Goal: Information Seeking & Learning: Learn about a topic

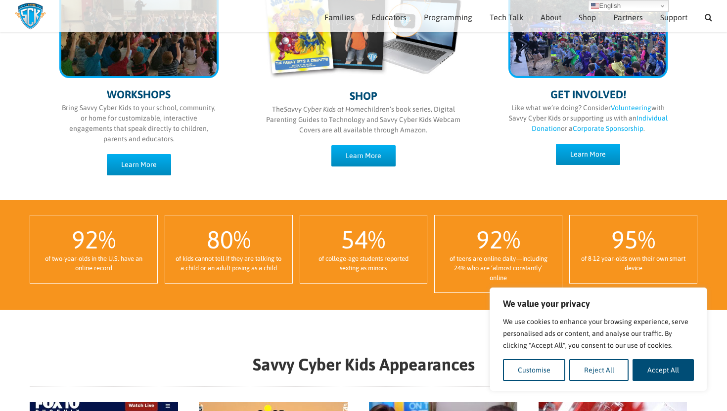
scroll to position [576, 0]
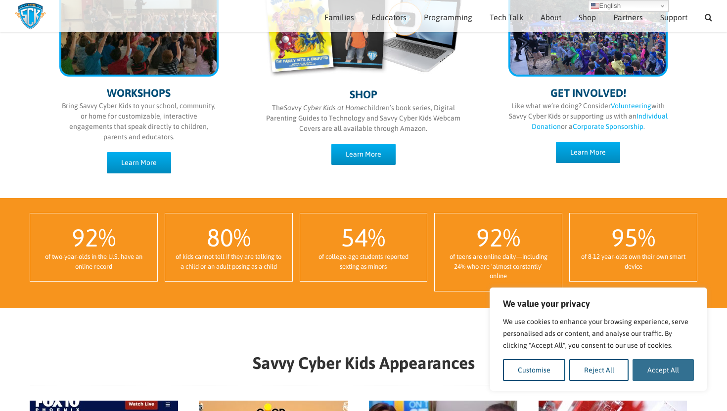
click at [642, 374] on button "Accept All" at bounding box center [662, 370] width 61 height 22
checkbox input "true"
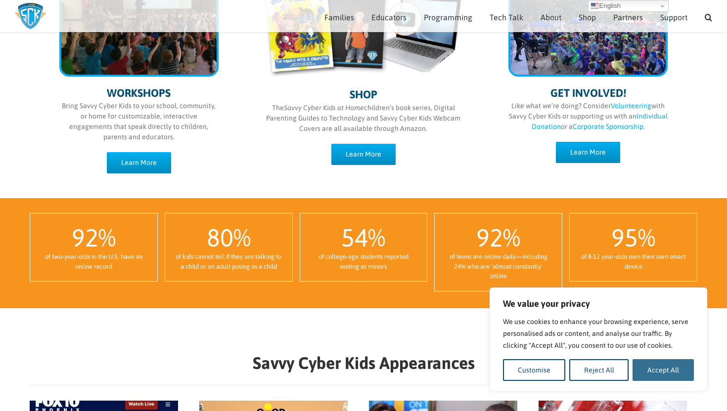
checkbox input "true"
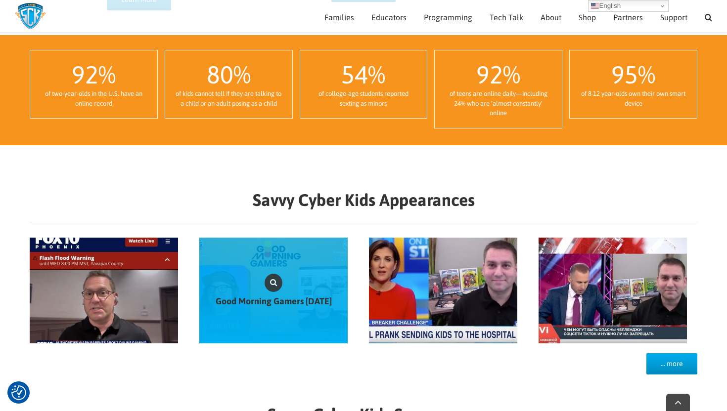
scroll to position [746, 0]
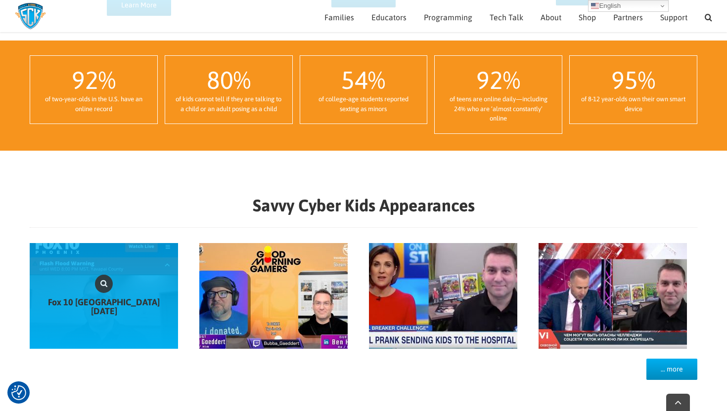
click at [124, 274] on link "Fox 10 Phoenix August 2024" at bounding box center [104, 296] width 148 height 106
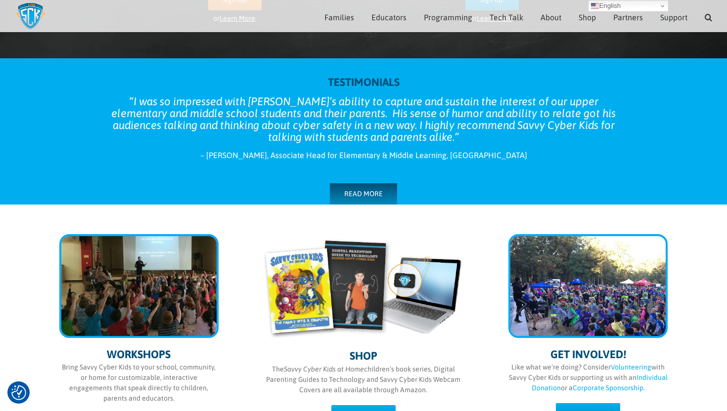
scroll to position [326, 0]
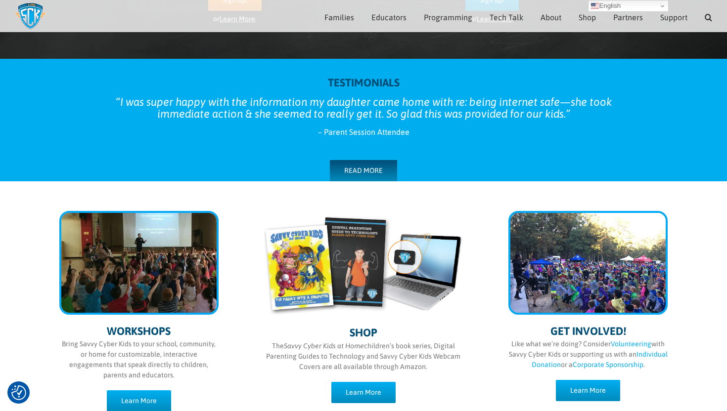
scroll to position [327, 0]
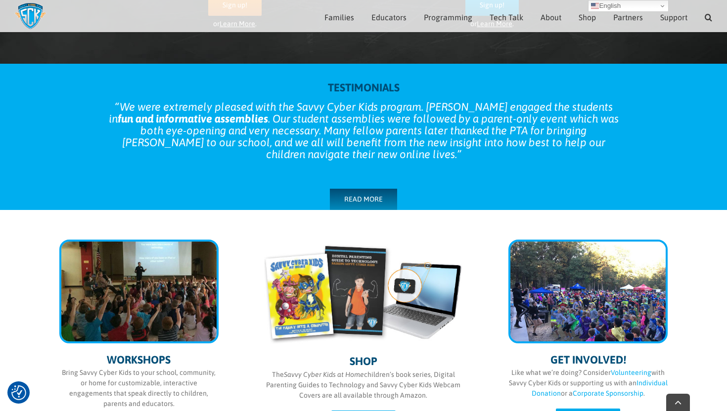
scroll to position [360, 0]
